Goal: Transaction & Acquisition: Purchase product/service

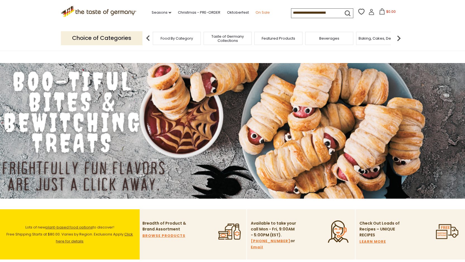
click at [258, 13] on link "On Sale" at bounding box center [263, 12] width 14 height 6
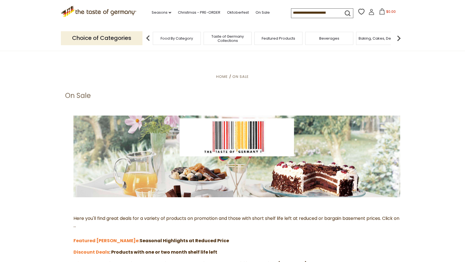
click at [233, 39] on span "Taste of Germany Collections" at bounding box center [227, 38] width 45 height 8
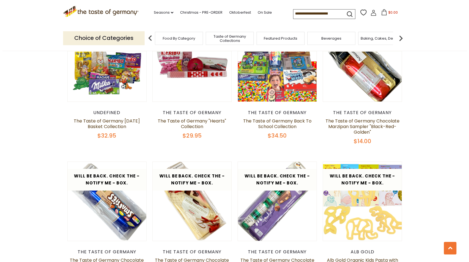
scroll to position [894, 0]
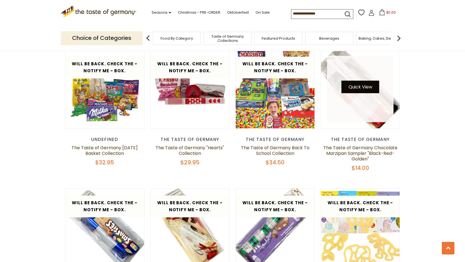
click at [371, 81] on button "Quick View" at bounding box center [361, 87] width 38 height 13
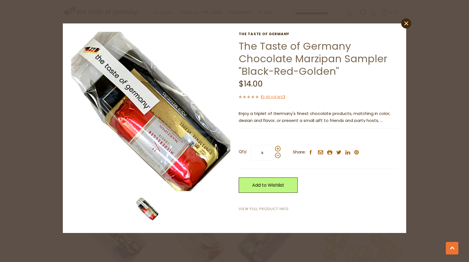
click at [268, 209] on link "View Full Product Info" at bounding box center [264, 209] width 50 height 6
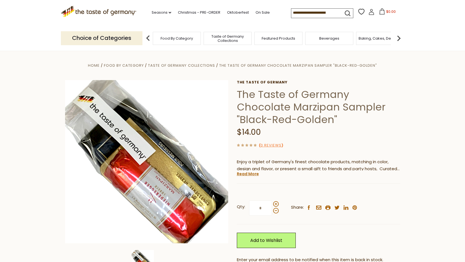
click at [244, 178] on div "Current stock: 0" at bounding box center [318, 180] width 163 height 4
click at [244, 176] on link "Read More" at bounding box center [248, 174] width 22 height 6
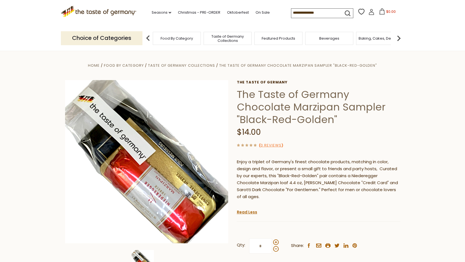
click at [314, 13] on input at bounding box center [314, 13] width 47 height 8
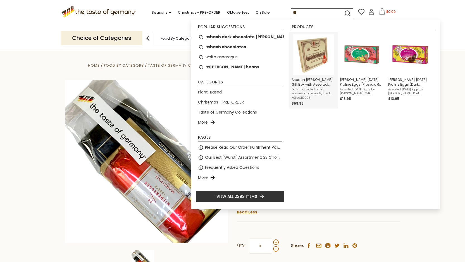
type input "**"
click at [310, 63] on img "Asbach Brandy Wood Gift Box with Assorted Pralines, 14.1 oz" at bounding box center [313, 54] width 40 height 40
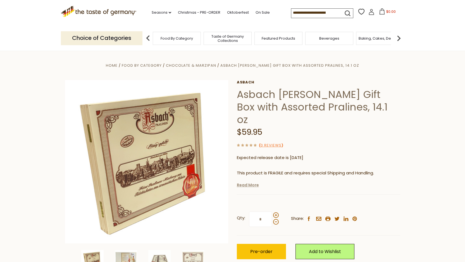
click at [241, 182] on link "Read More" at bounding box center [248, 185] width 22 height 6
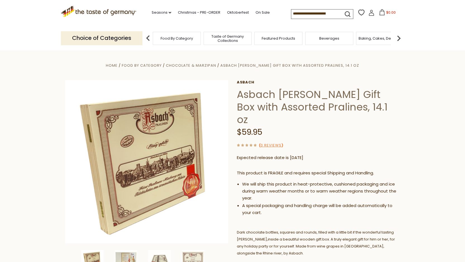
scroll to position [112, 0]
